Goal: Transaction & Acquisition: Purchase product/service

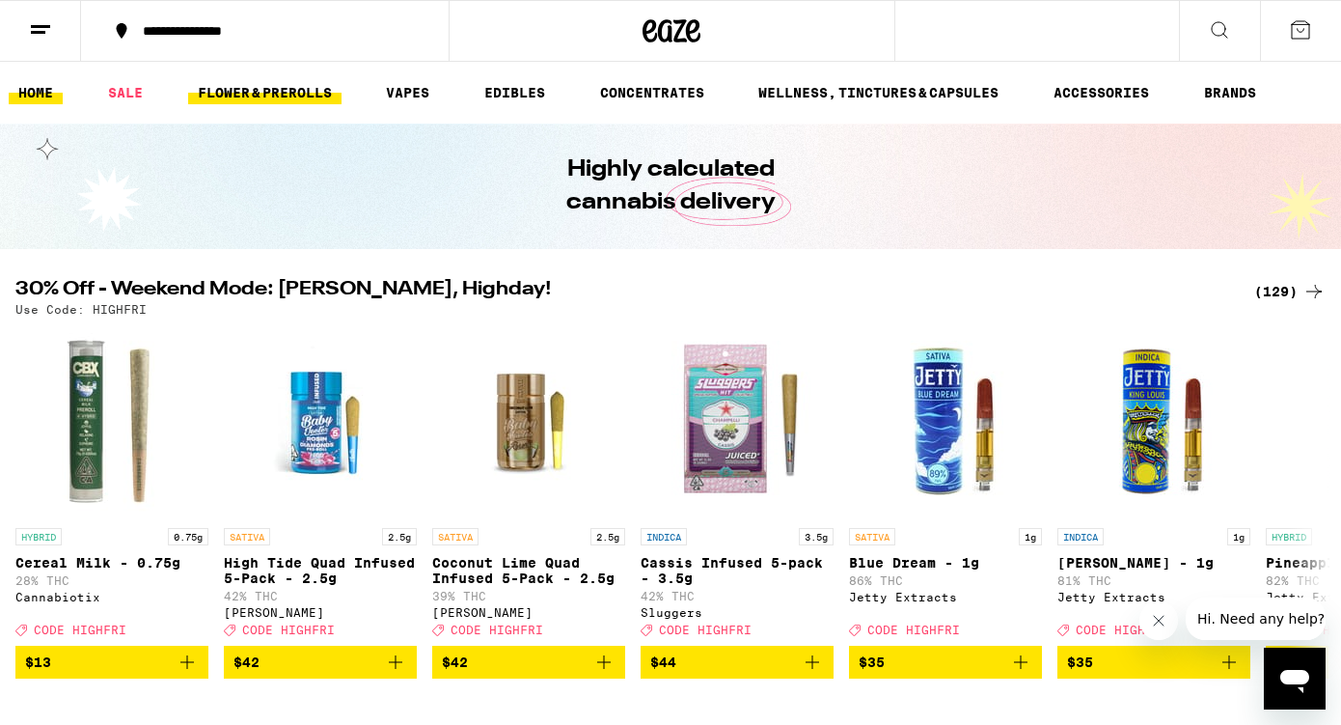
click at [284, 96] on link "FLOWER & PREROLLS" at bounding box center [264, 92] width 153 height 23
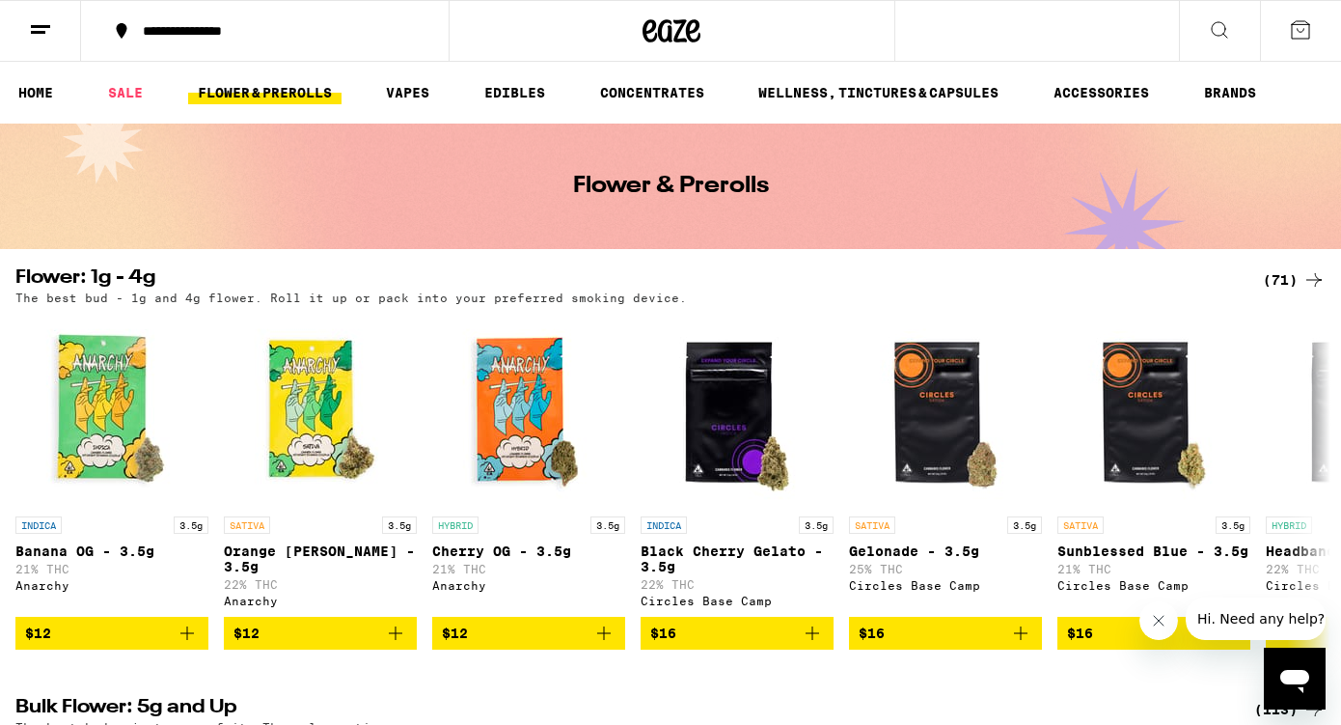
click at [1294, 274] on div "(71)" at bounding box center [1294, 279] width 63 height 23
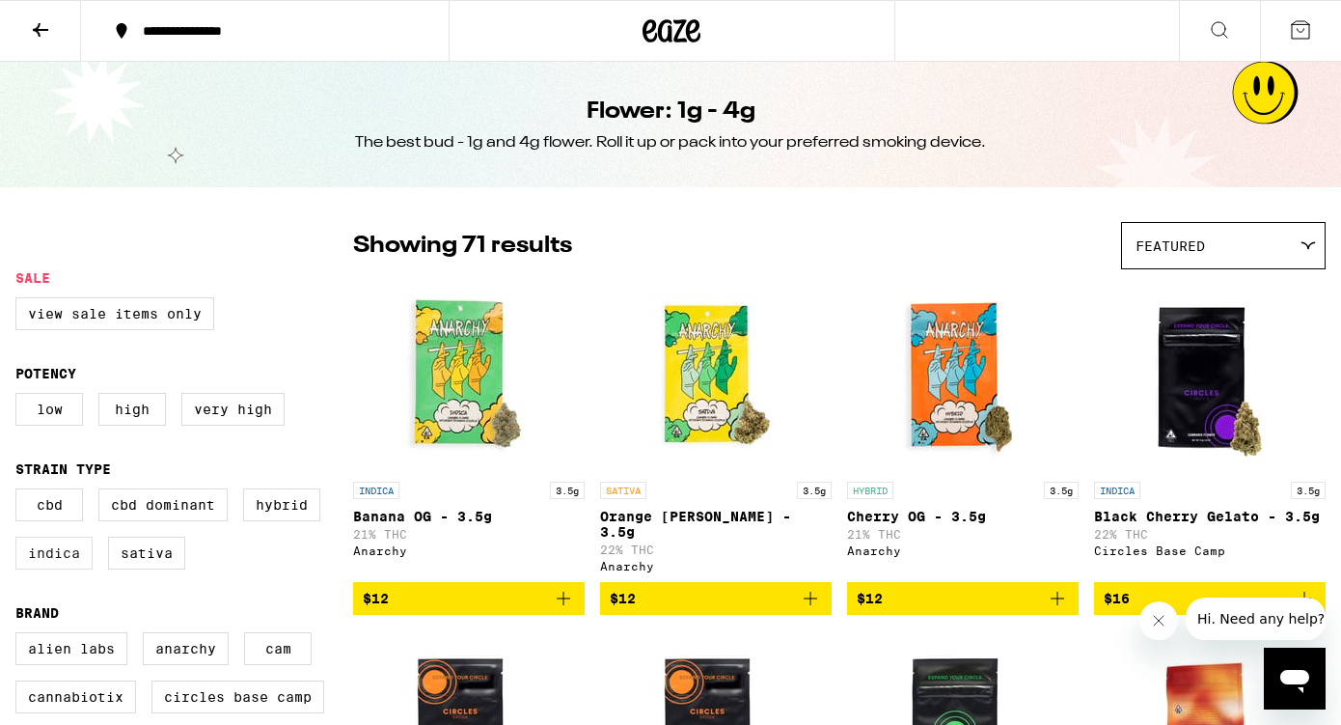
click at [69, 569] on label "Indica" at bounding box center [53, 553] width 77 height 33
click at [20, 492] on input "Indica" at bounding box center [19, 491] width 1 height 1
checkbox input "true"
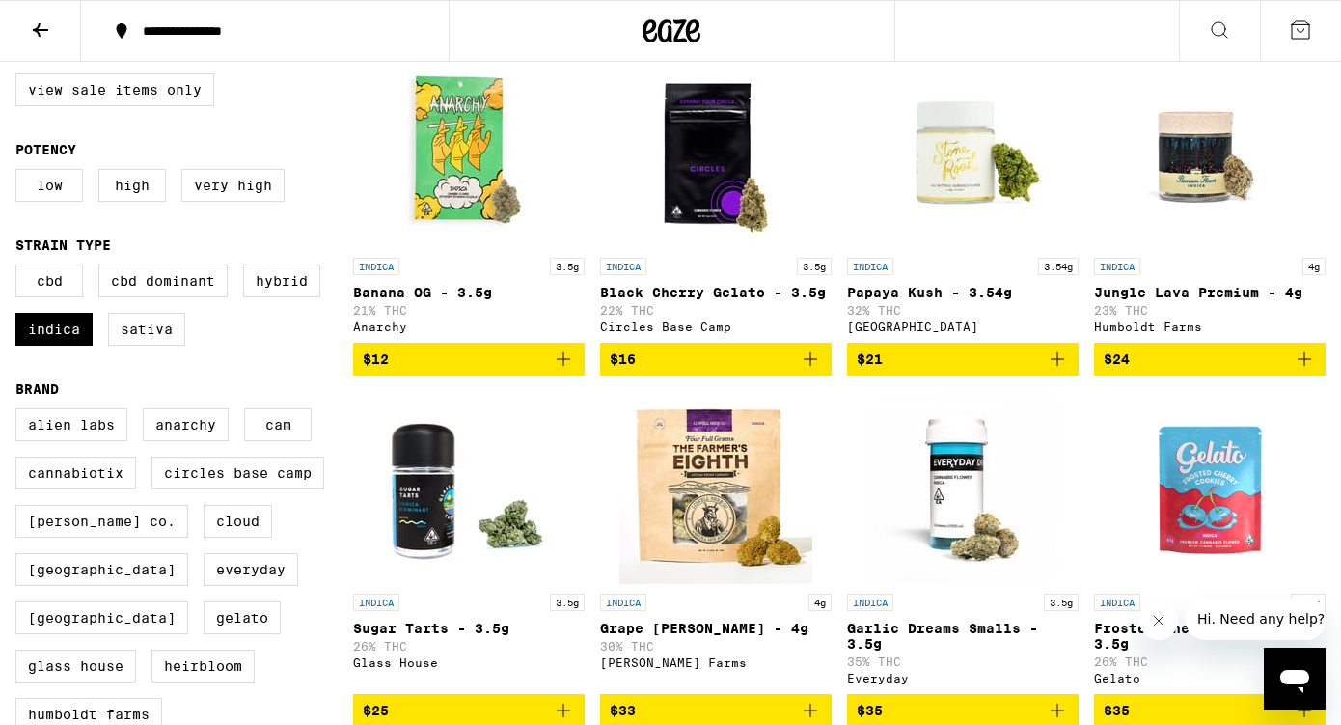
scroll to position [233, 0]
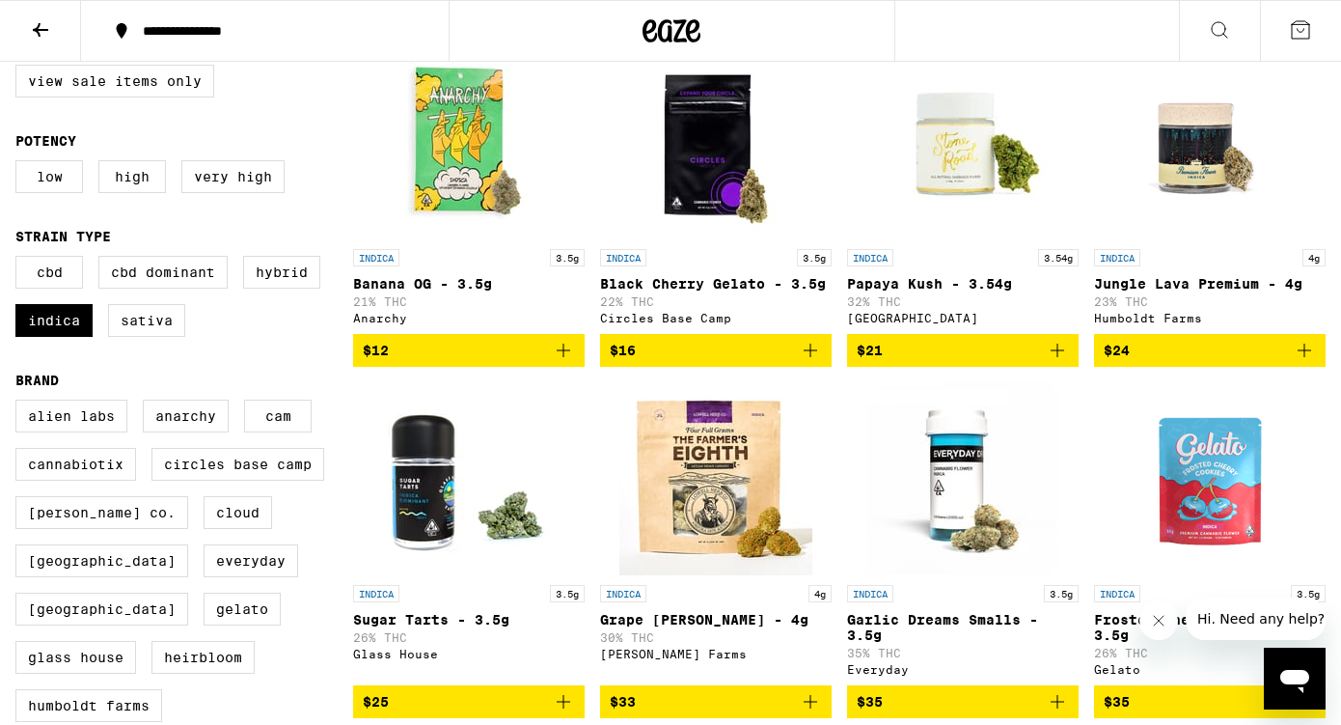
click at [1062, 353] on icon "Add to bag" at bounding box center [1057, 350] width 23 height 23
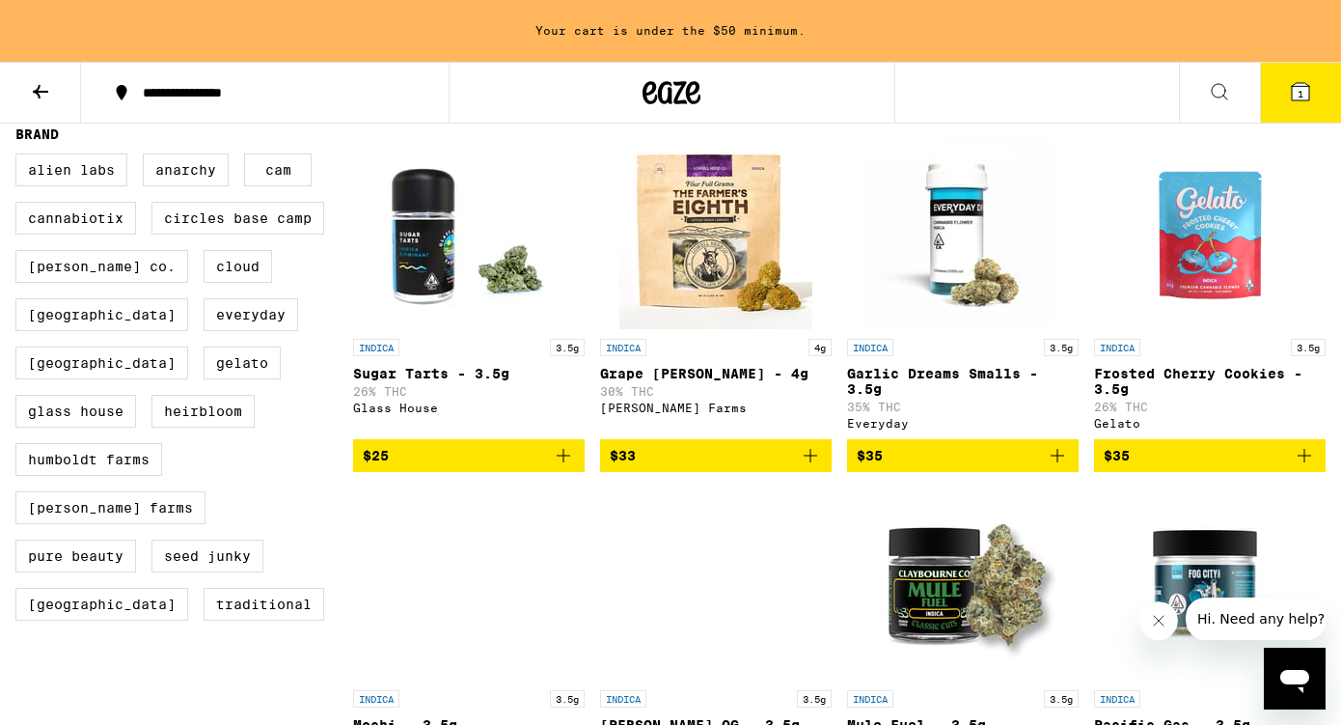
scroll to position [542, 0]
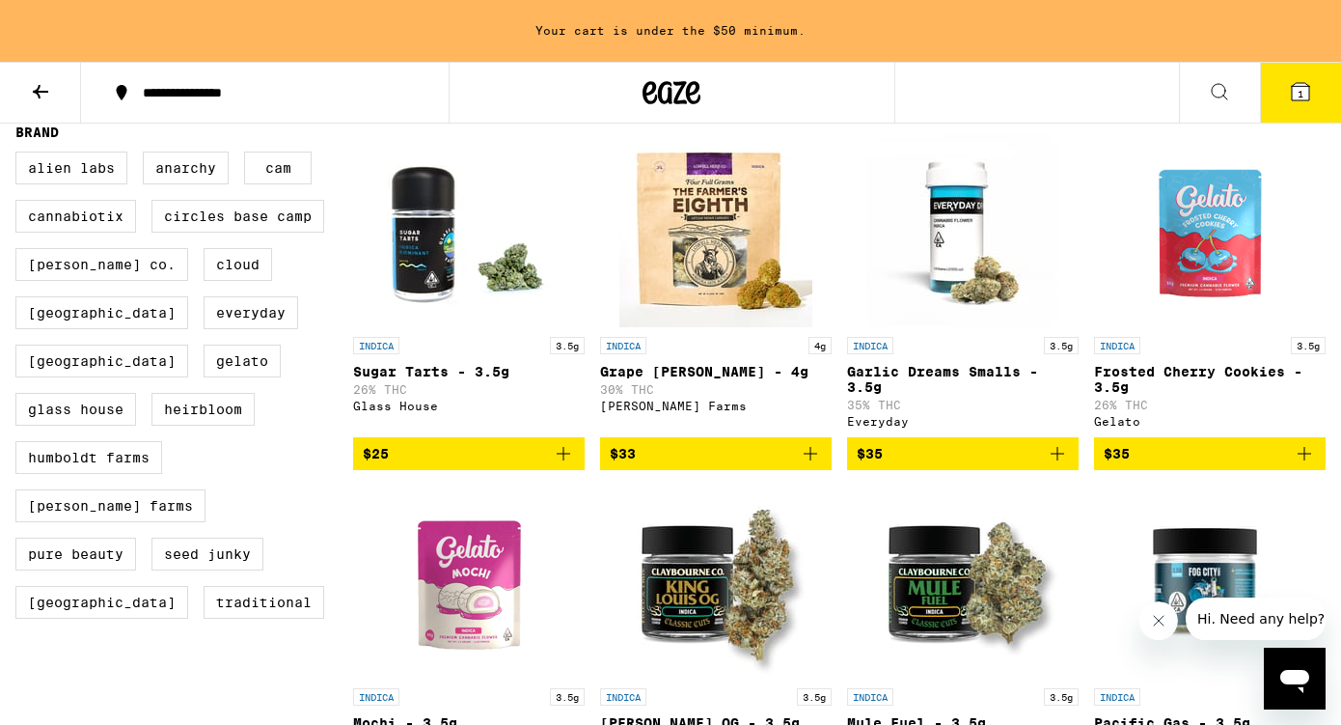
click at [1309, 465] on icon "Add to bag" at bounding box center [1304, 453] width 23 height 23
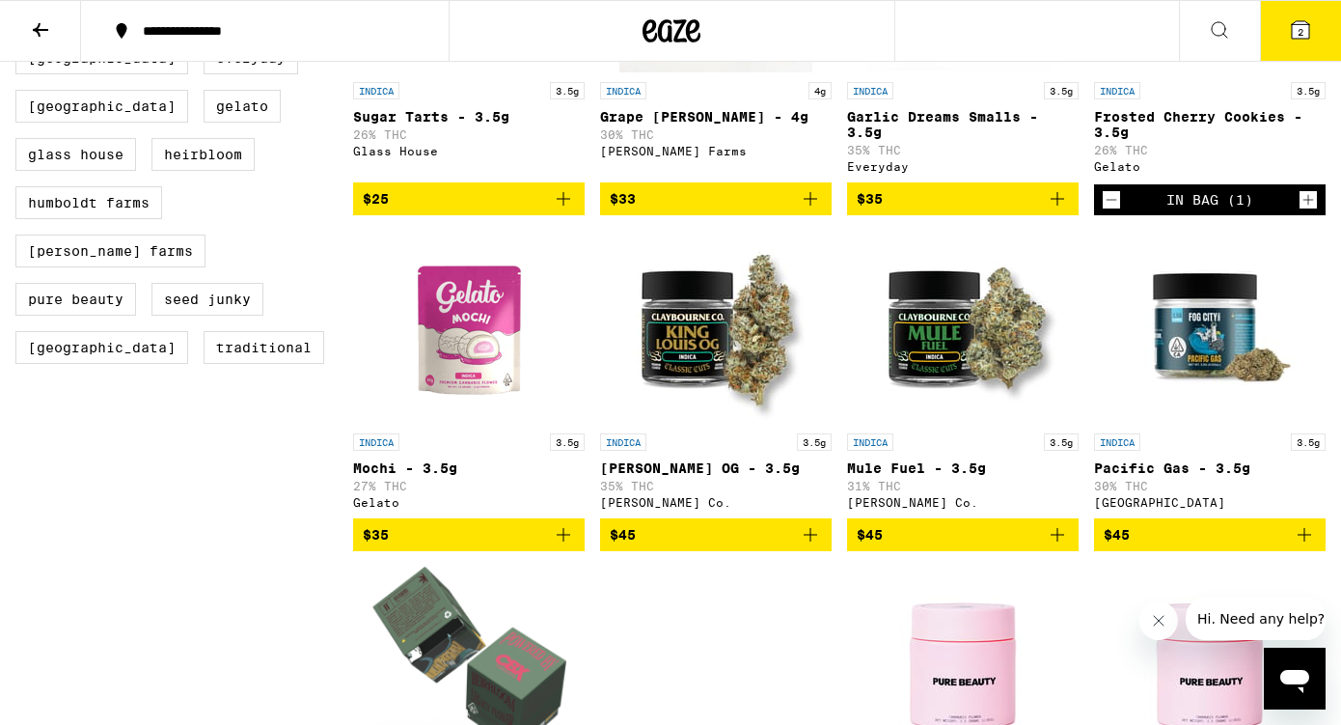
scroll to position [744, 0]
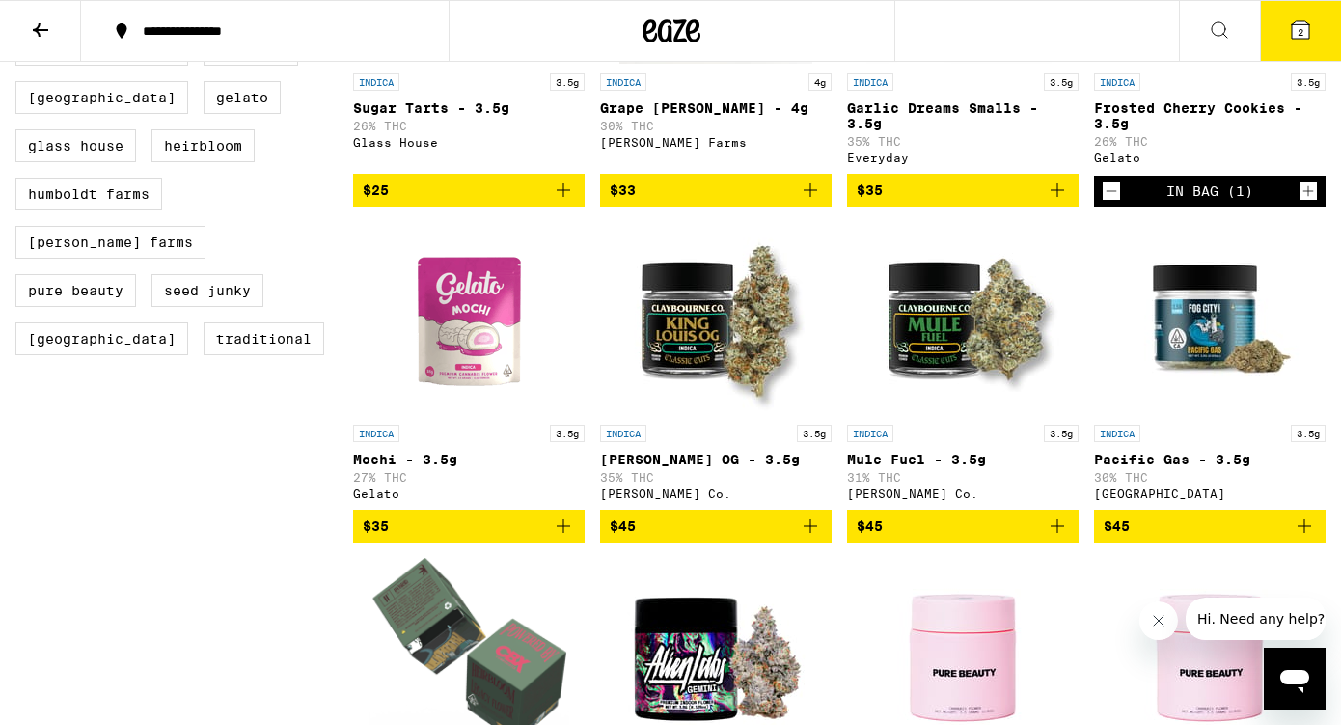
click at [811, 538] on icon "Add to bag" at bounding box center [810, 525] width 23 height 23
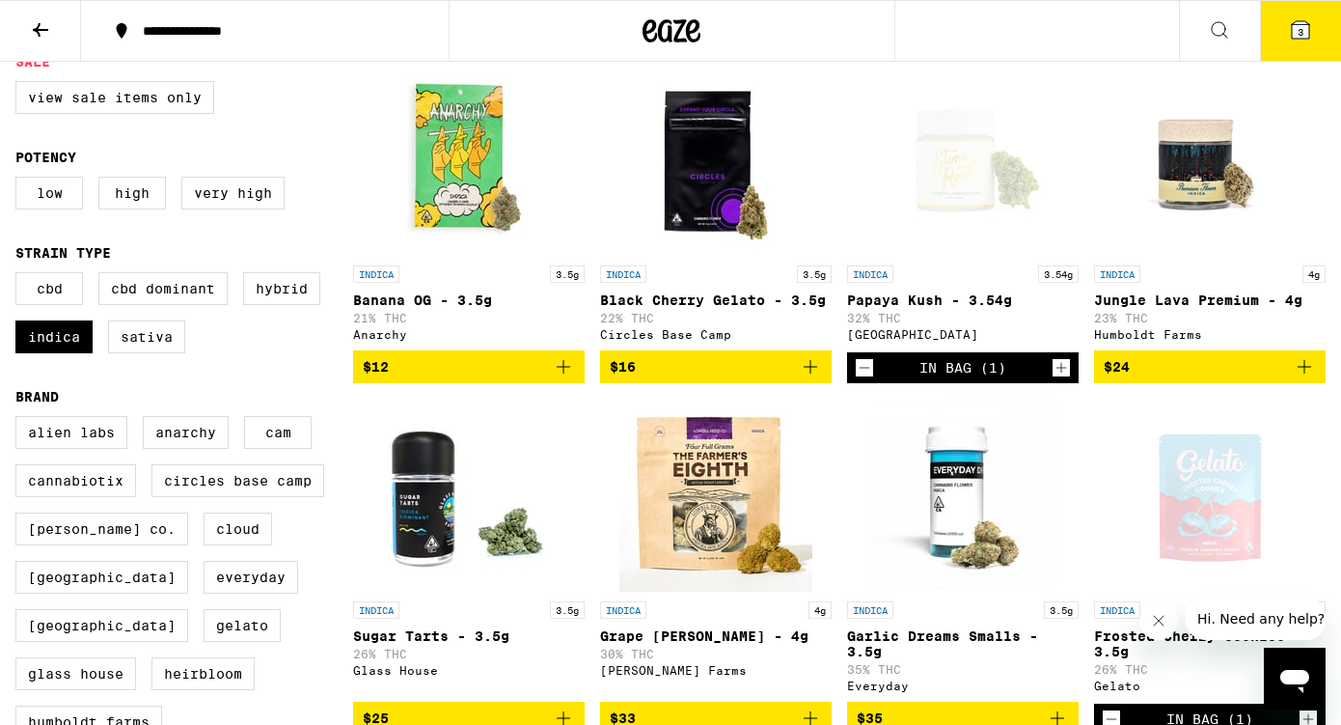
scroll to position [0, 0]
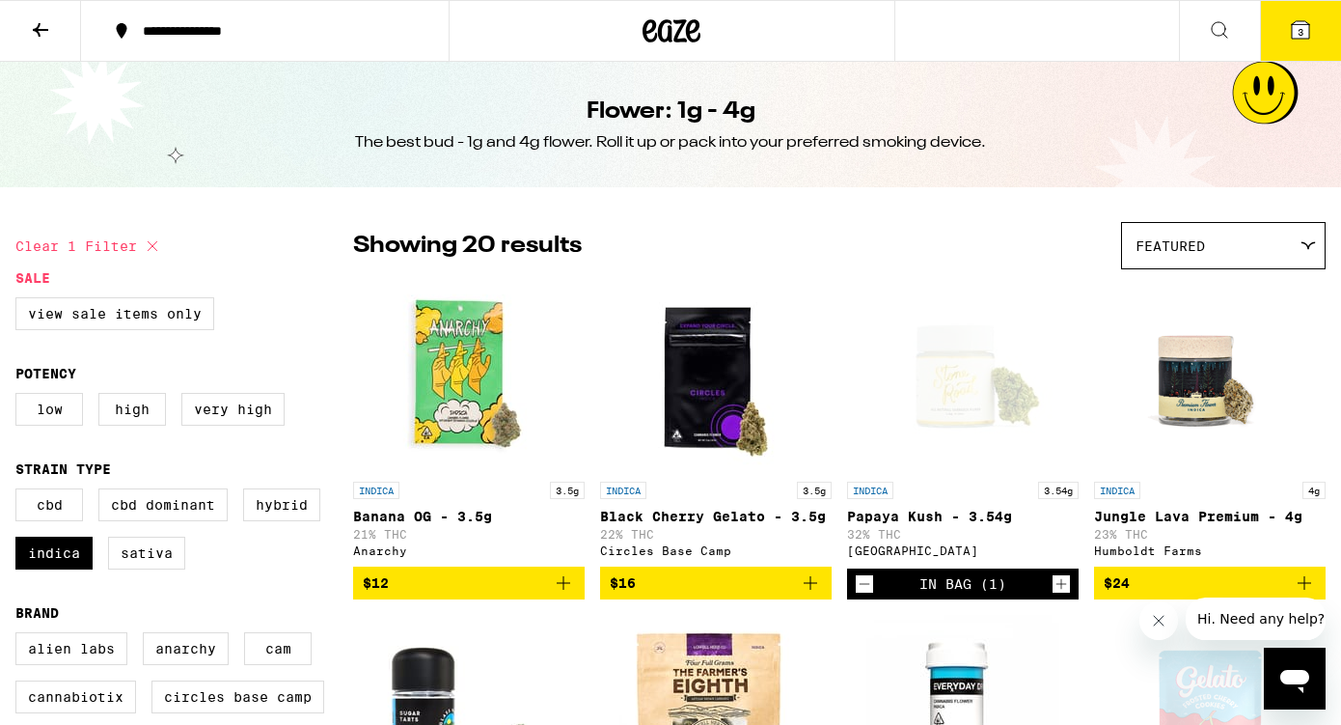
click at [1299, 40] on icon at bounding box center [1300, 29] width 23 height 23
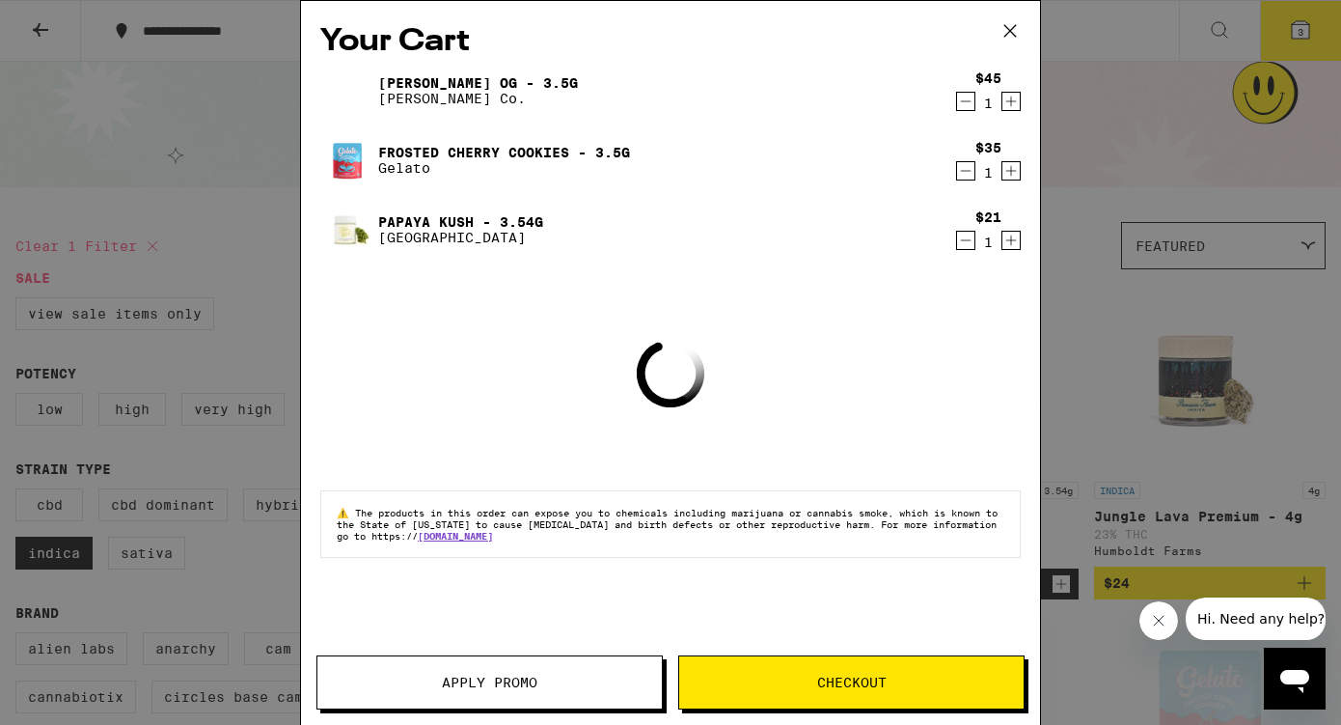
click at [841, 687] on span "Checkout" at bounding box center [851, 683] width 69 height 14
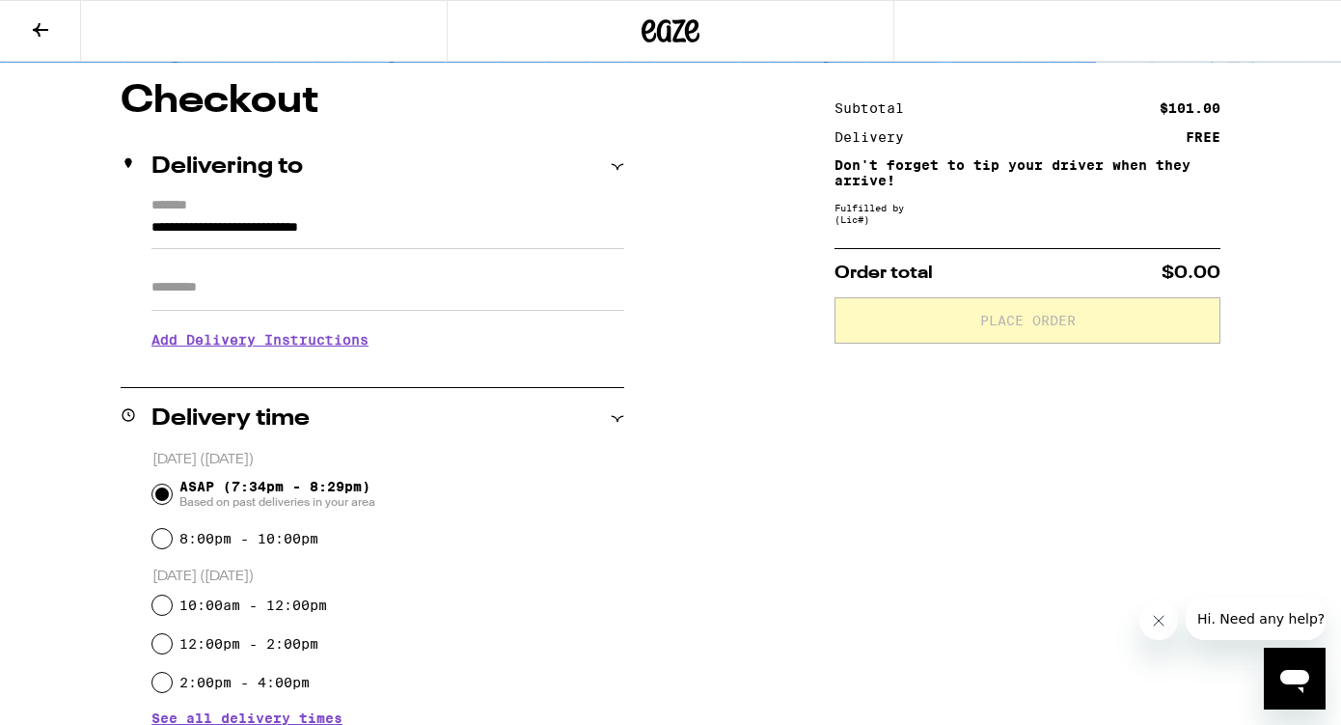
scroll to position [166, 0]
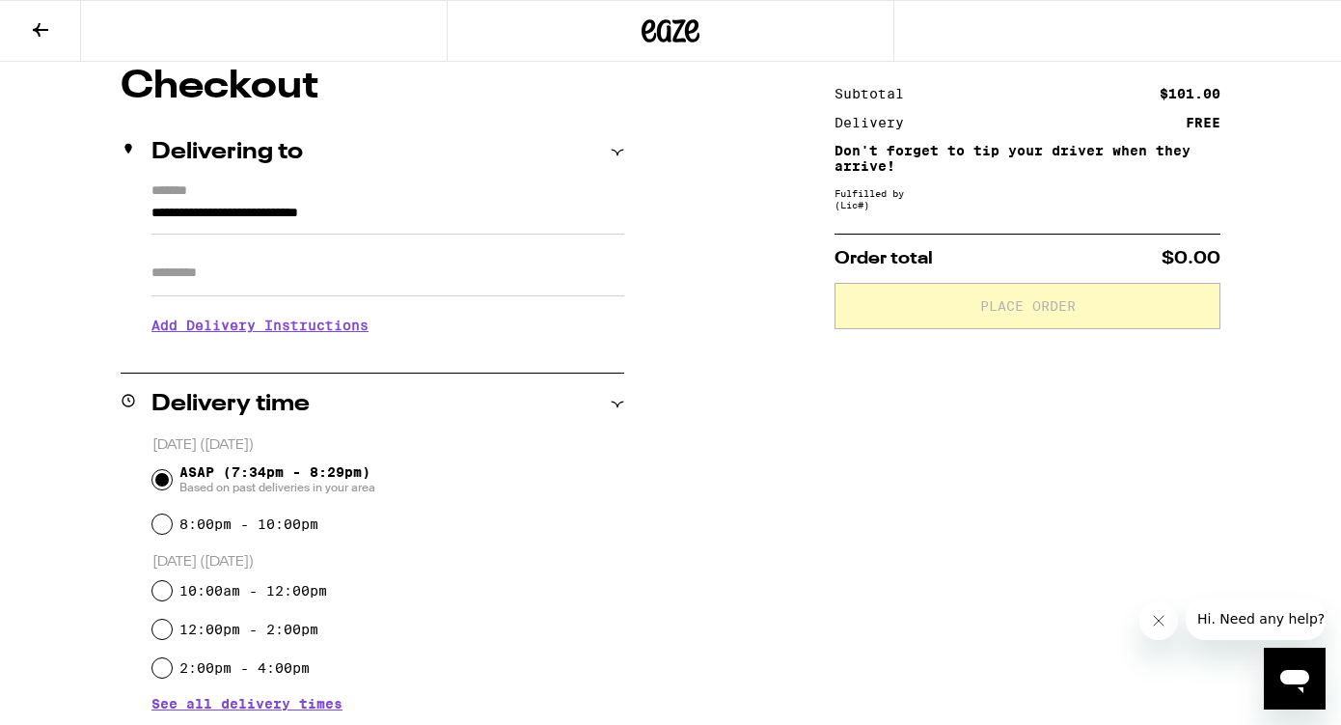
click at [298, 336] on h3 "Add Delivery Instructions" at bounding box center [388, 325] width 473 height 44
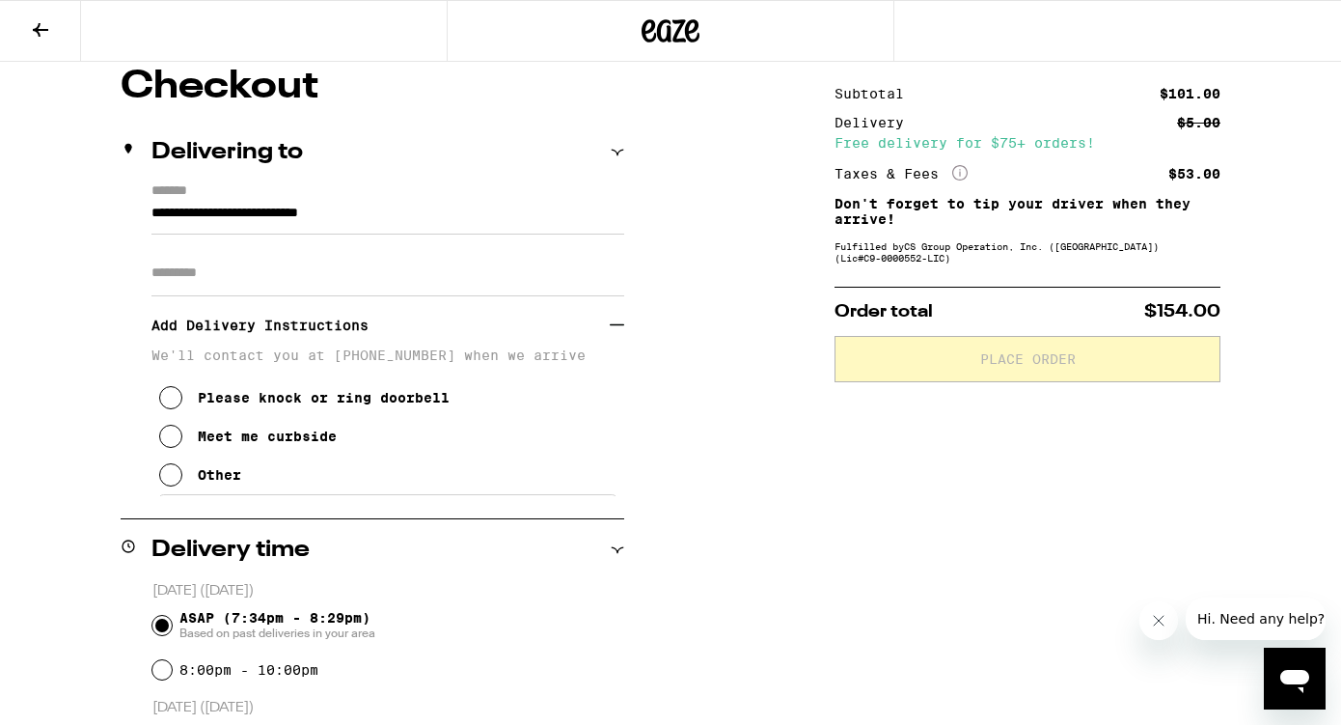
click at [168, 480] on icon at bounding box center [170, 474] width 23 height 23
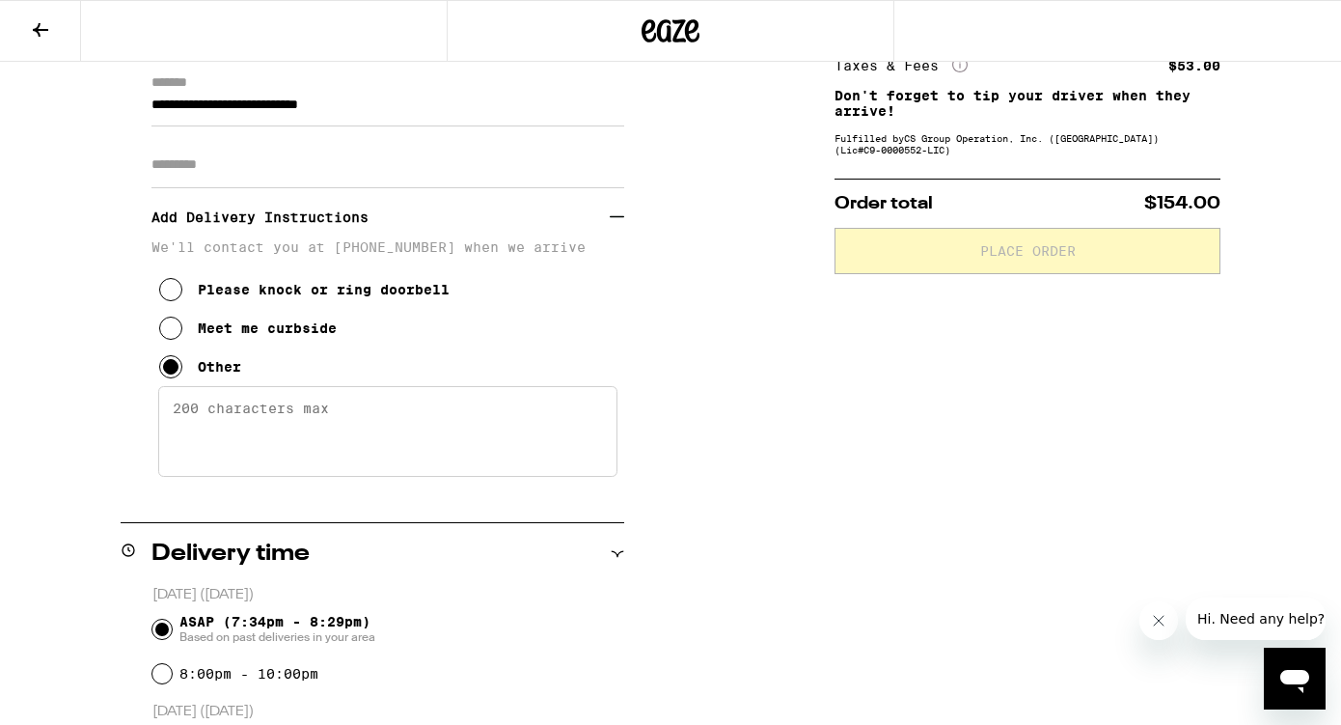
scroll to position [299, 0]
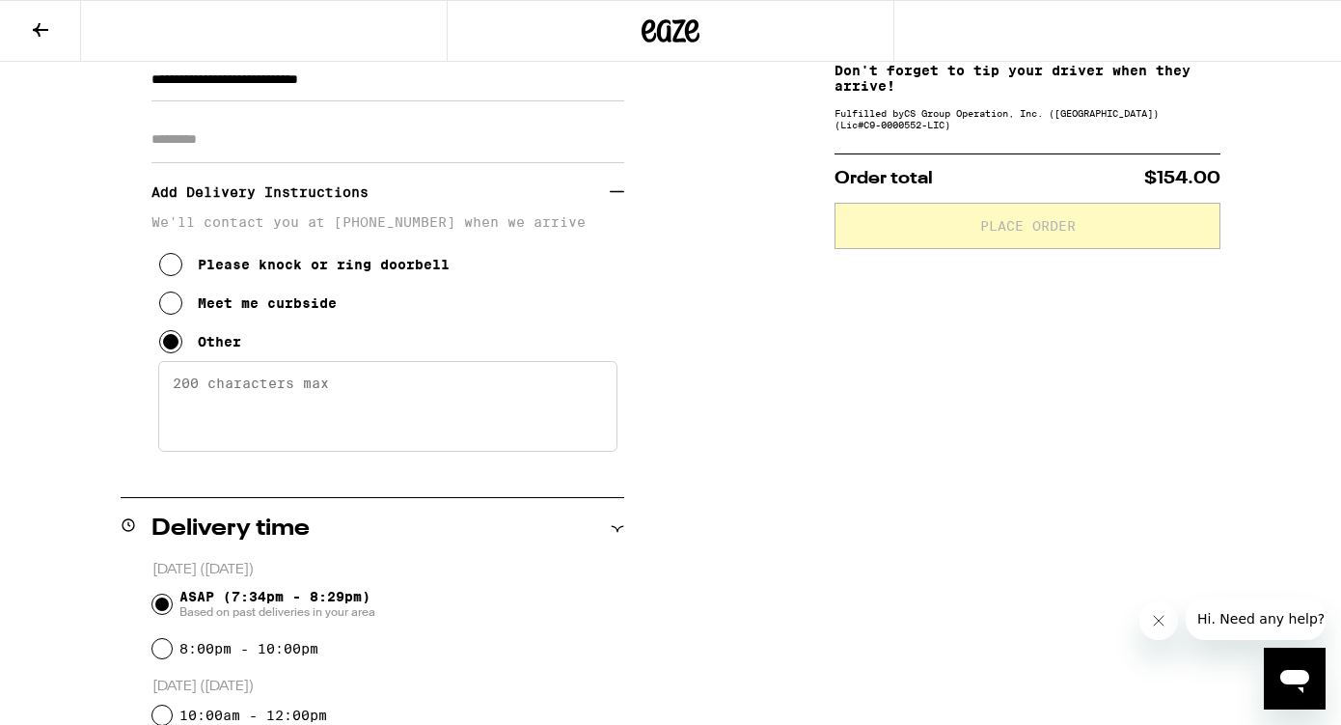
click at [447, 413] on textarea "Enter any other delivery instructions you want driver to know" at bounding box center [387, 406] width 459 height 91
type textarea "5"
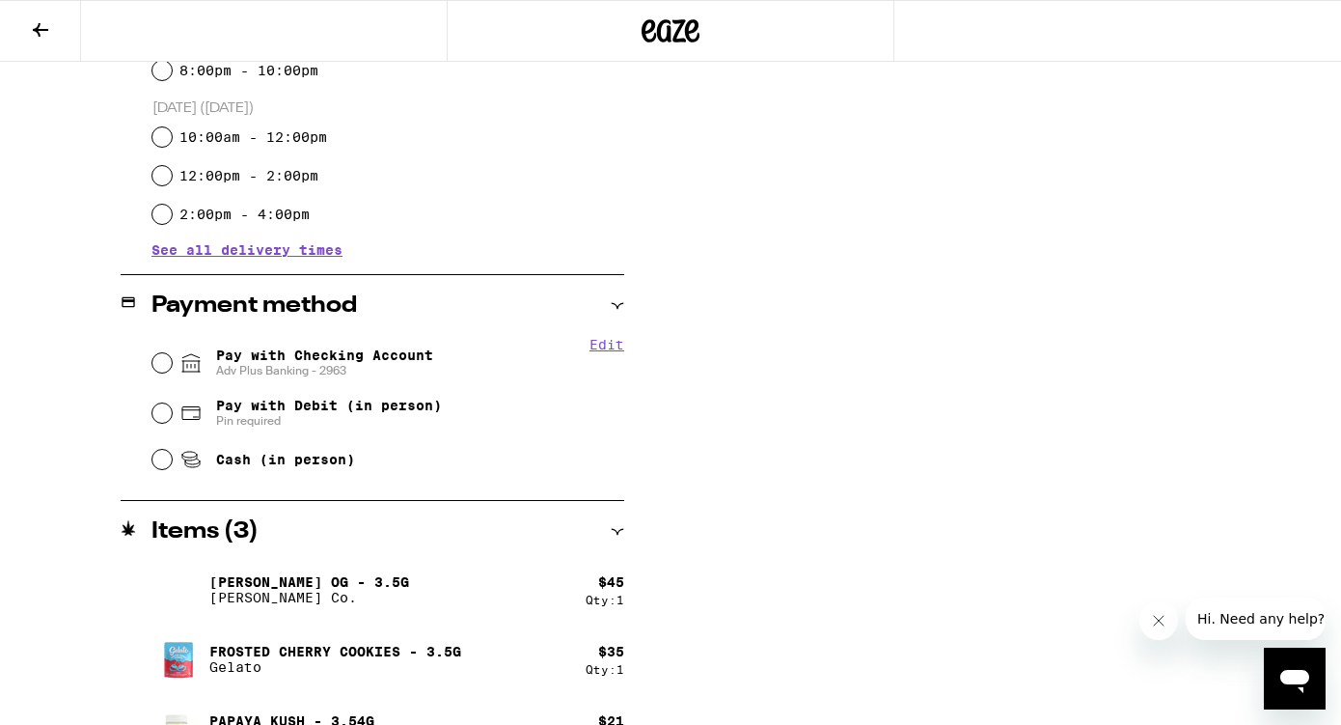
scroll to position [878, 0]
type textarea "1503 is behind 1501 (big blue house). Simply walk down the driveway to find 150…"
click at [165, 364] on input "Pay with Checking Account Adv Plus Banking - 2963" at bounding box center [161, 361] width 19 height 19
radio input "true"
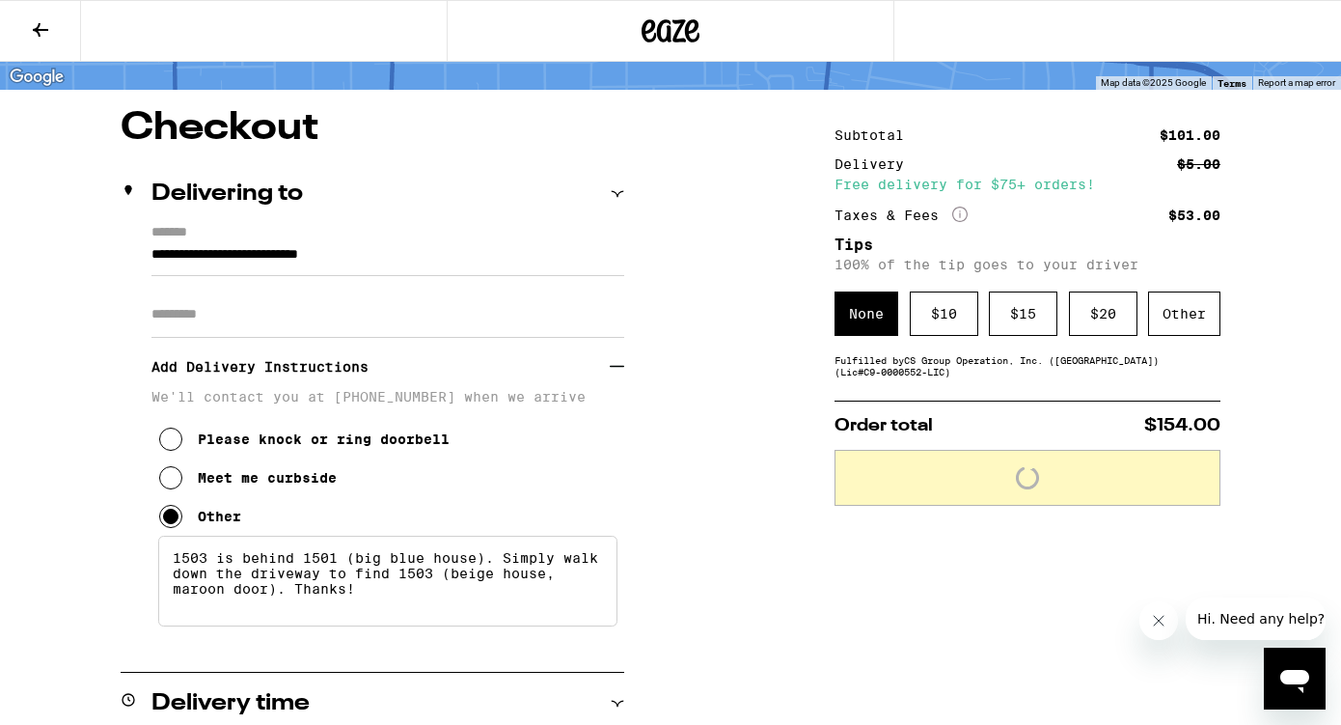
scroll to position [0, 0]
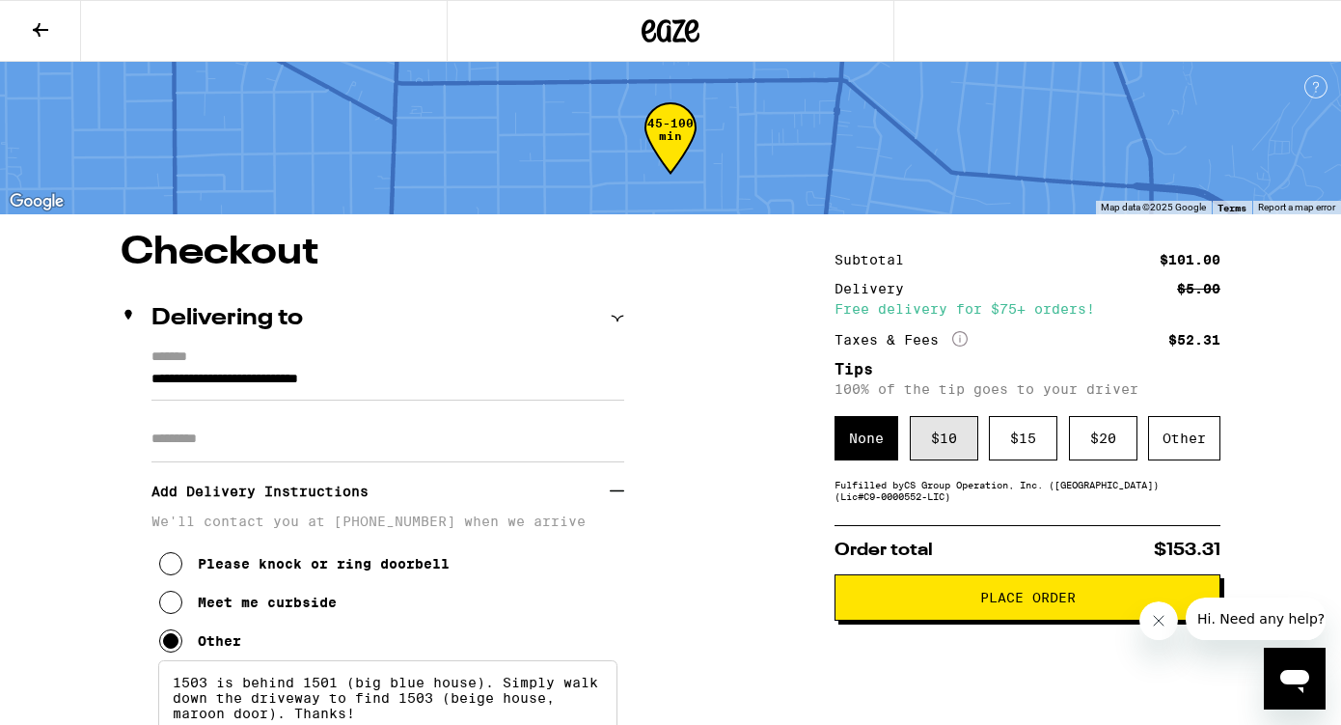
click at [933, 444] on div "$ 10" at bounding box center [944, 438] width 69 height 44
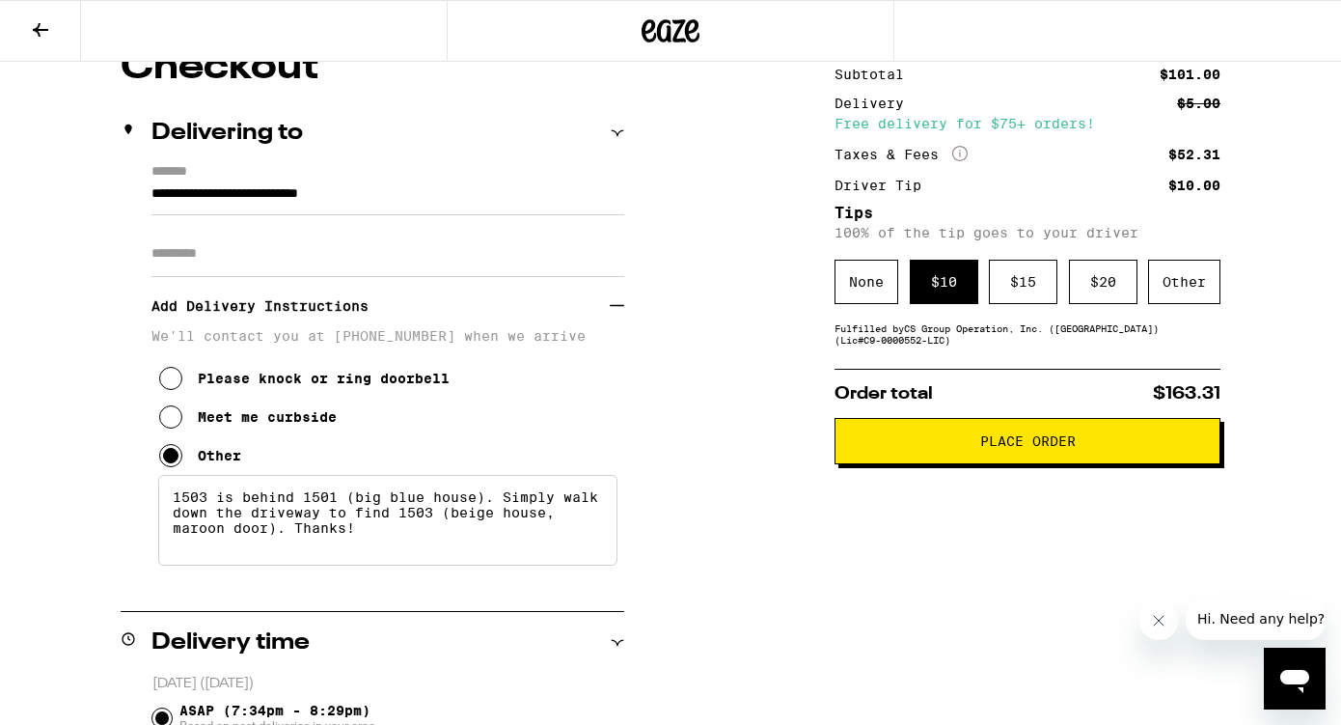
scroll to position [194, 0]
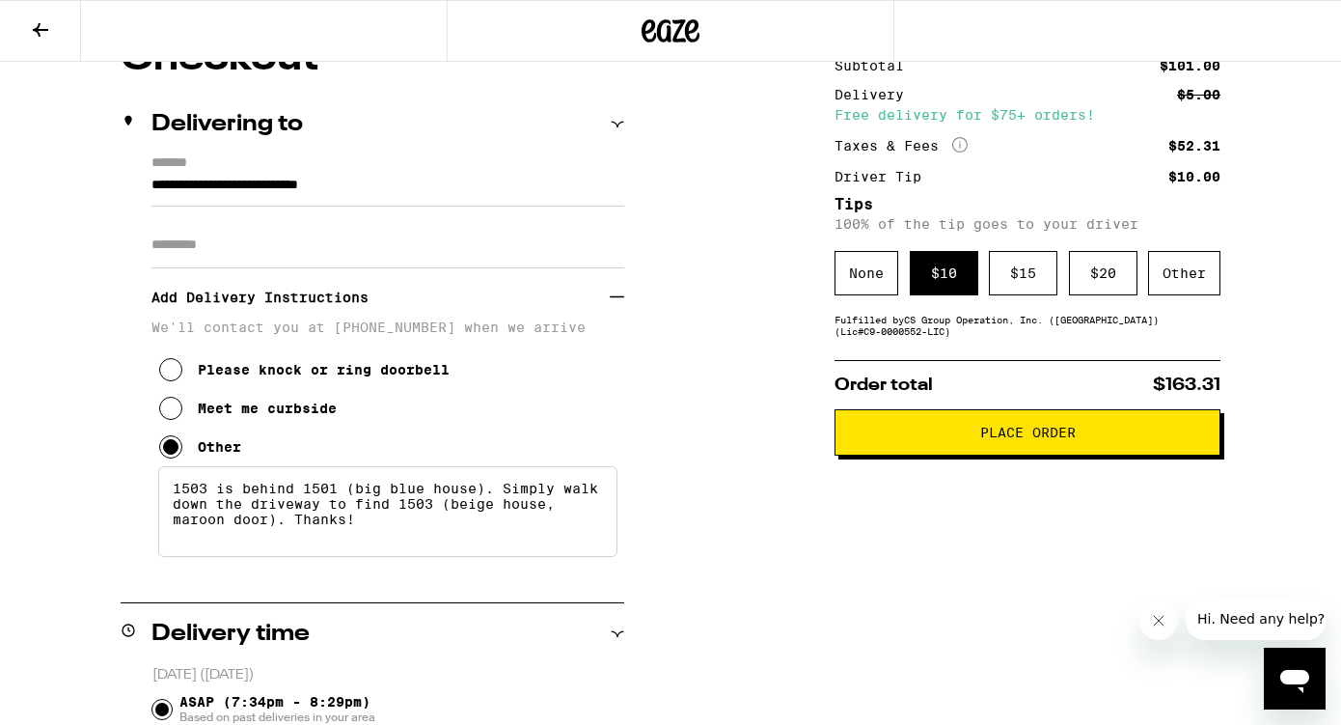
click at [1056, 455] on button "Place Order" at bounding box center [1028, 432] width 386 height 46
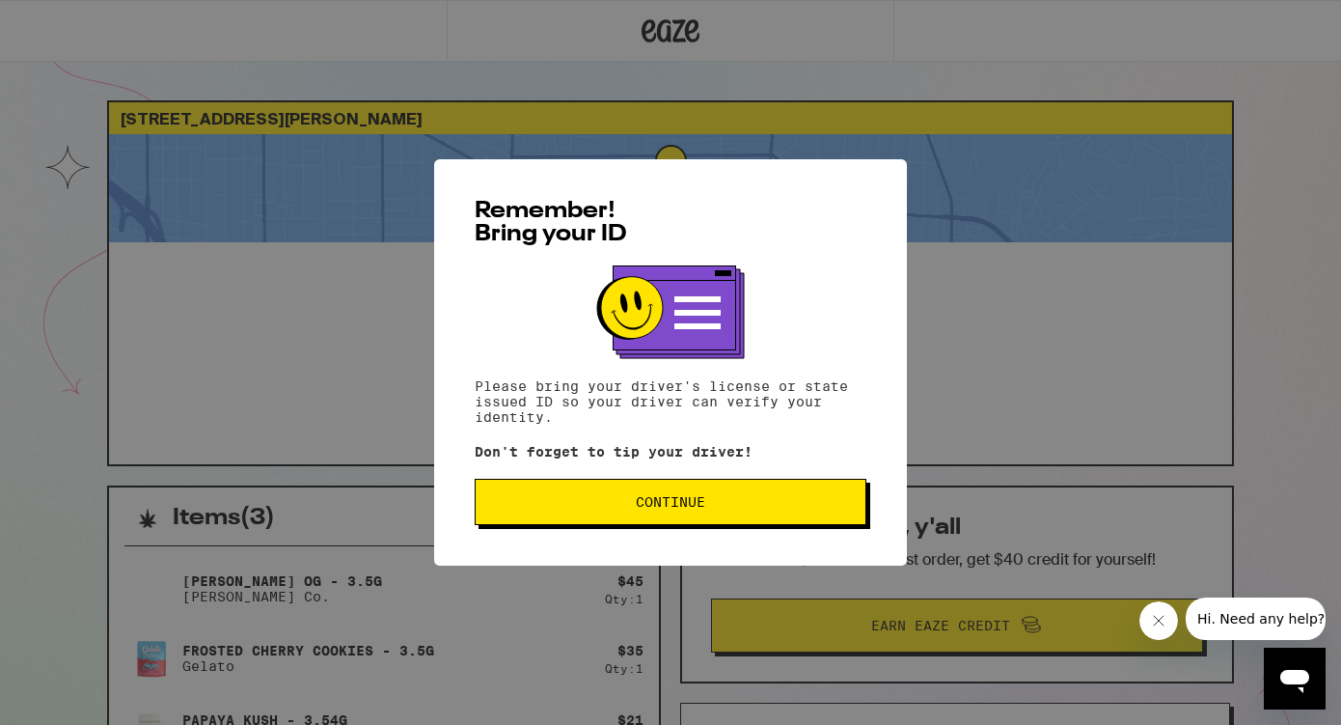
click at [663, 519] on button "Continue" at bounding box center [671, 502] width 392 height 46
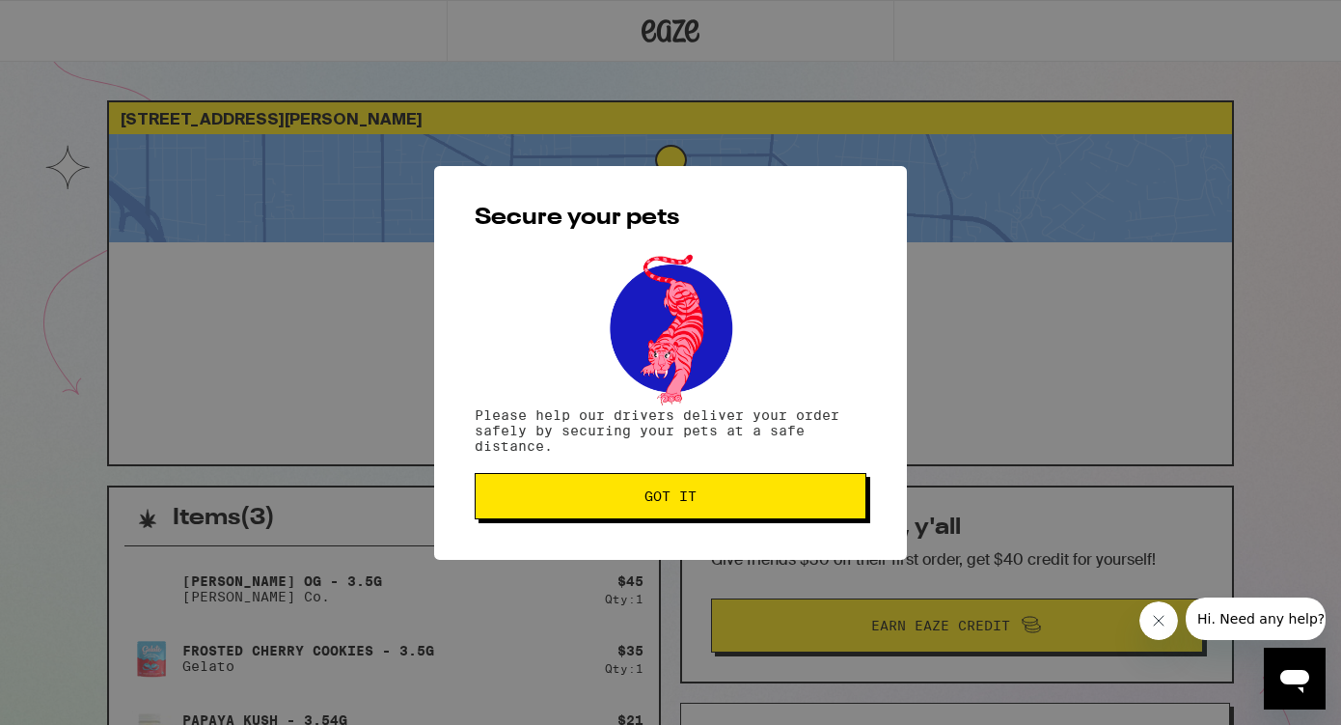
click at [663, 495] on span "Got it" at bounding box center [671, 496] width 52 height 14
